Goal: Information Seeking & Learning: Find specific fact

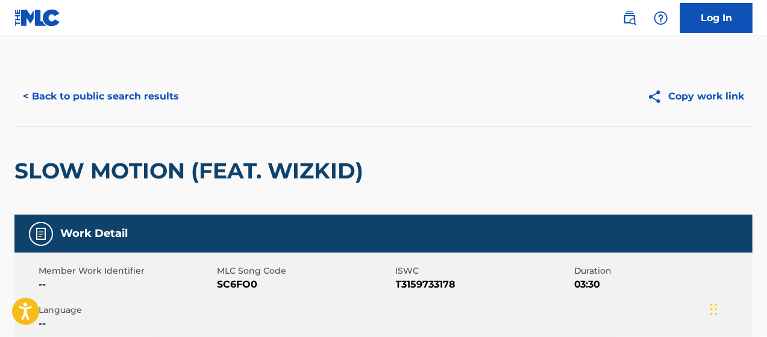
click at [77, 95] on button "< Back to public search results" at bounding box center [100, 96] width 173 height 30
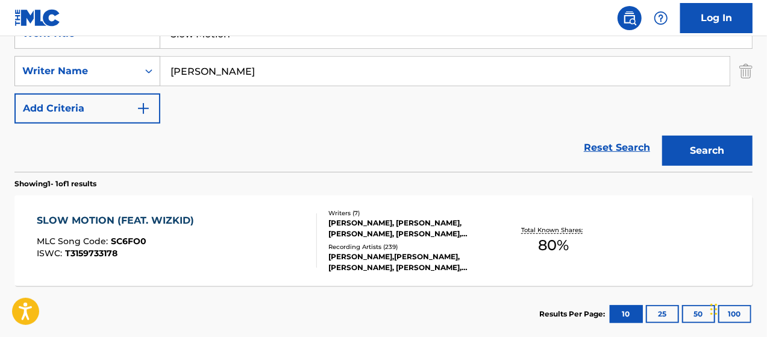
scroll to position [129, 0]
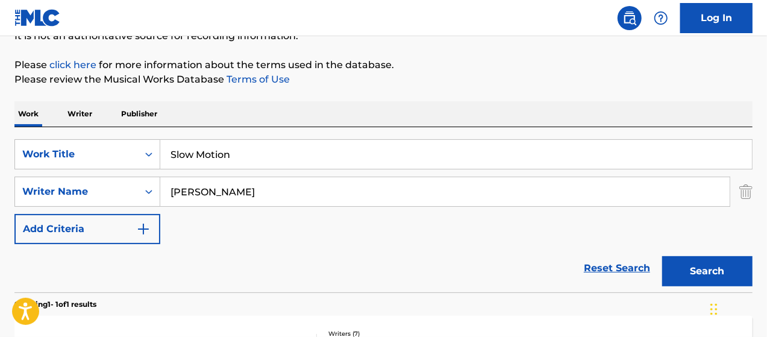
click at [201, 157] on input "Slow Motion" at bounding box center [455, 154] width 591 height 29
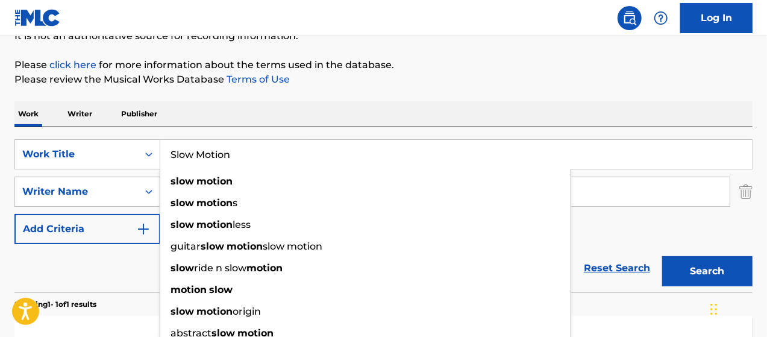
click at [201, 157] on input "Slow Motion" at bounding box center [455, 154] width 591 height 29
paste input "ATURDAY MORNINGS (FEAT. [PERSON_NAME])"
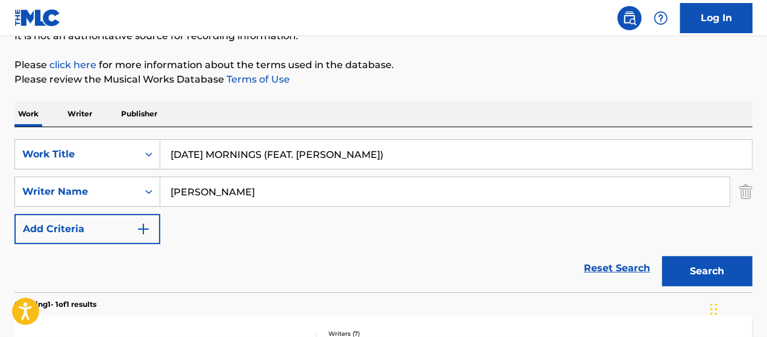
type input "[DATE] MORNINGS (FEAT. [PERSON_NAME])"
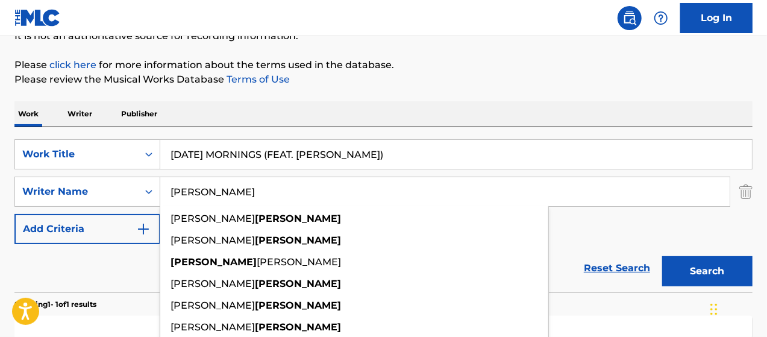
type input "[PERSON_NAME]"
click at [662, 256] on button "Search" at bounding box center [707, 271] width 90 height 30
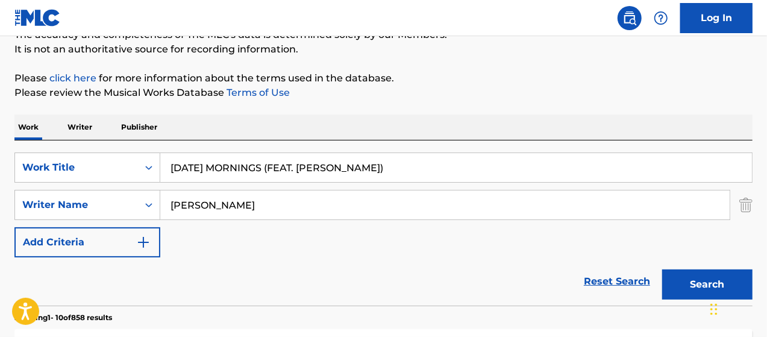
scroll to position [189, 0]
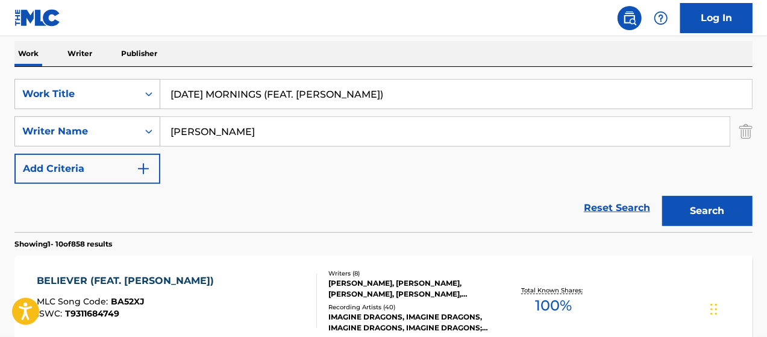
drag, startPoint x: 284, startPoint y: 98, endPoint x: 429, endPoint y: 102, distance: 145.2
click at [415, 96] on input "[DATE] MORNINGS (FEAT. [PERSON_NAME])" at bounding box center [455, 93] width 591 height 29
type input "[DATE] MORNINGS"
click at [662, 196] on button "Search" at bounding box center [707, 211] width 90 height 30
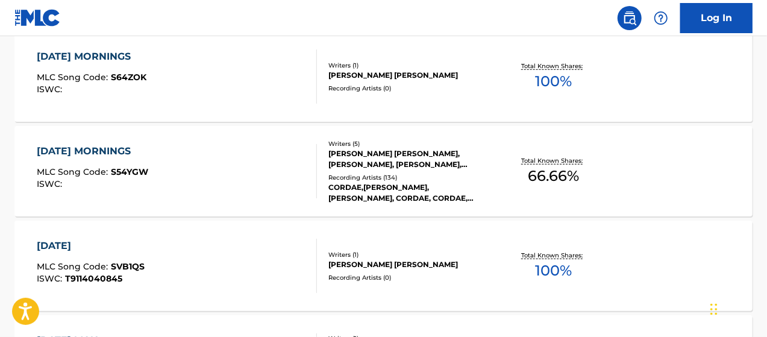
scroll to position [430, 0]
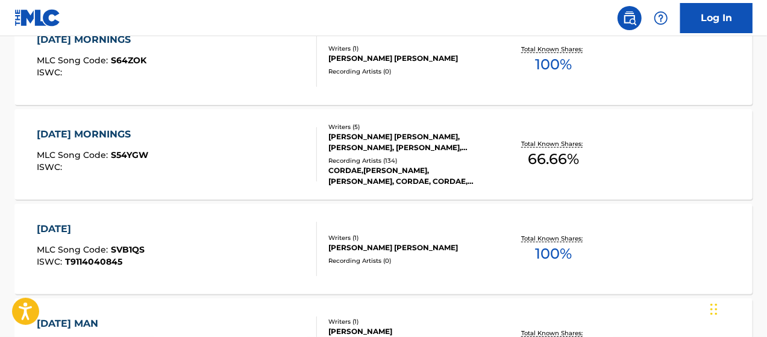
click at [234, 139] on div "[DATE] MORNINGS MLC Song Code : S54YGW ISWC :" at bounding box center [177, 154] width 281 height 54
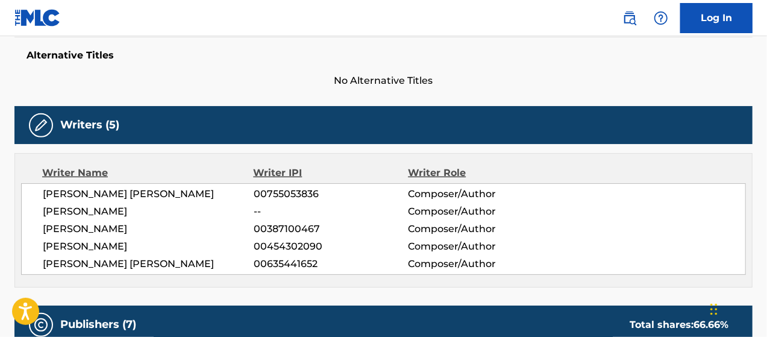
scroll to position [361, 0]
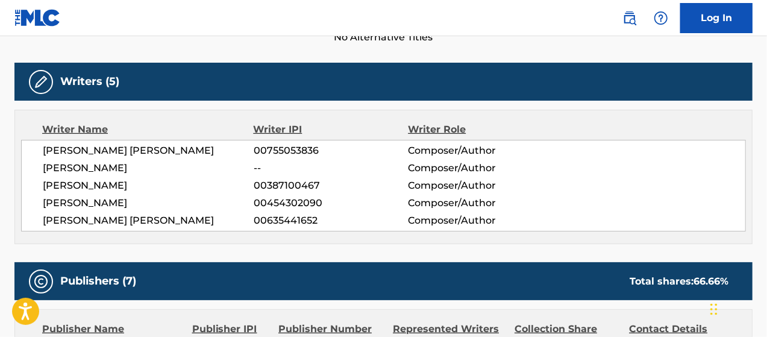
click at [279, 217] on span "00635441652" at bounding box center [331, 220] width 155 height 14
copy span "00635441652"
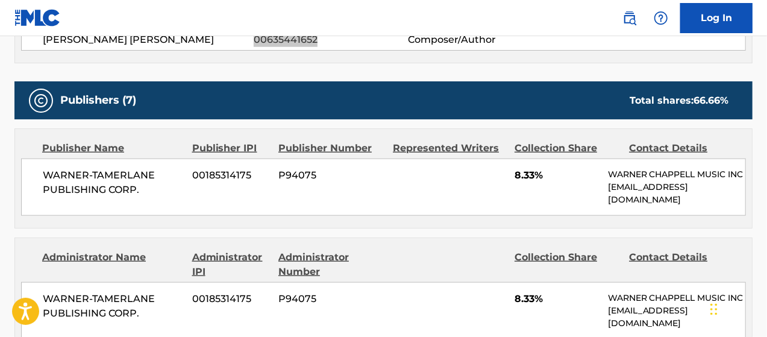
scroll to position [482, 0]
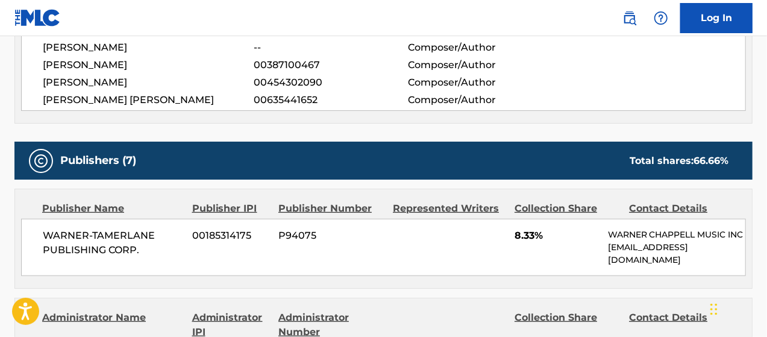
click at [179, 99] on span "[PERSON_NAME] [PERSON_NAME]" at bounding box center [148, 100] width 211 height 14
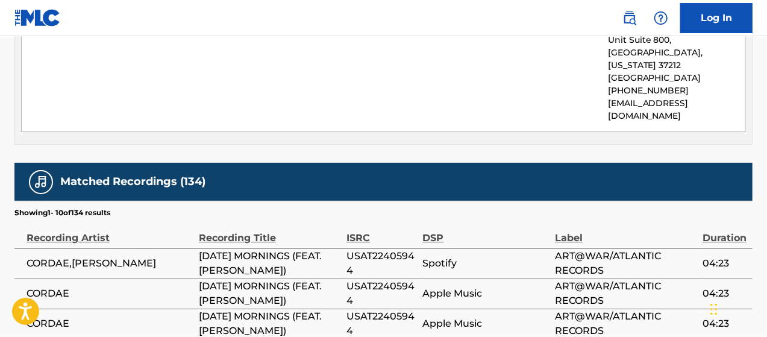
scroll to position [1927, 0]
